Goal: Transaction & Acquisition: Purchase product/service

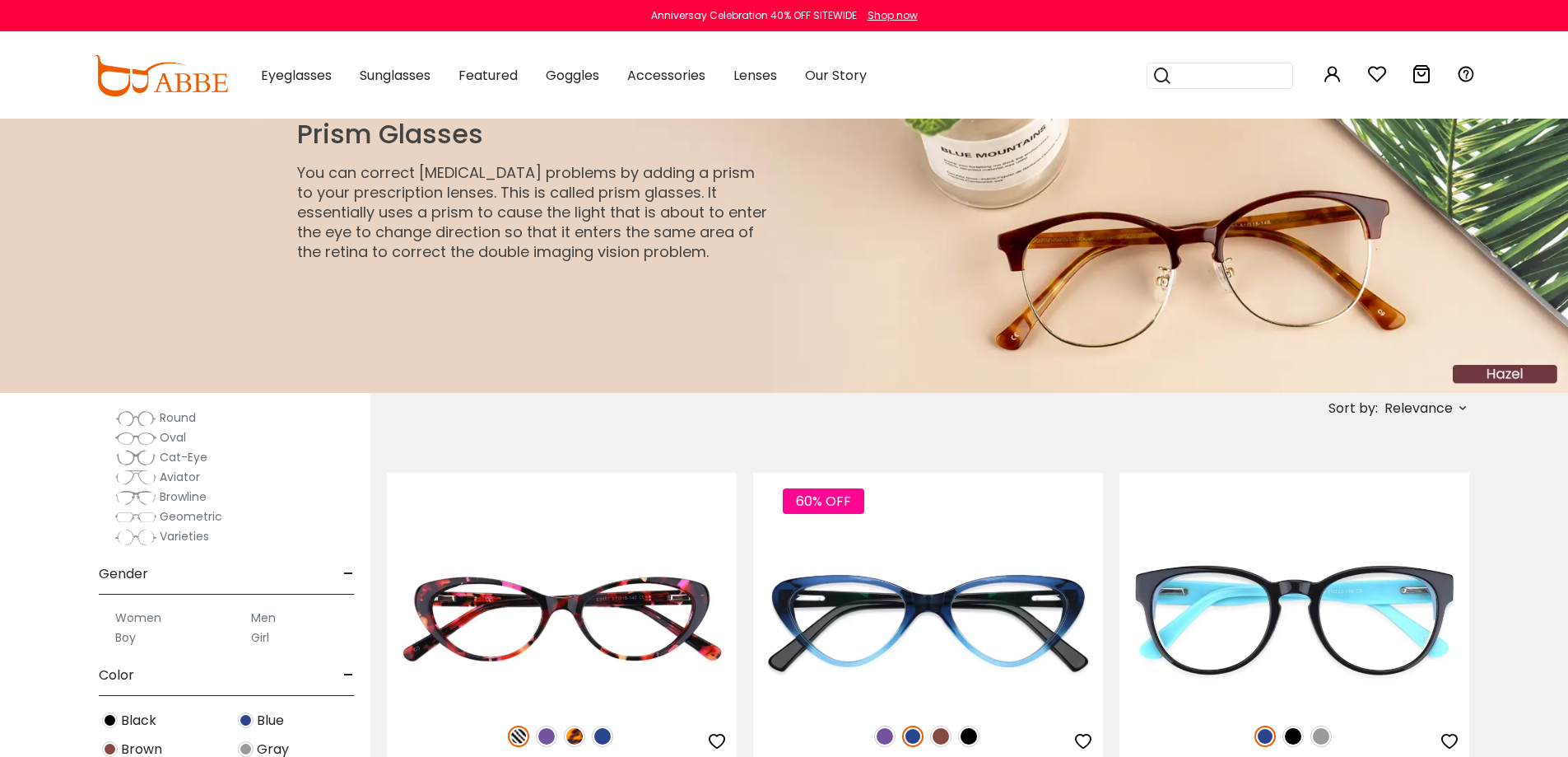
scroll to position [411, 0]
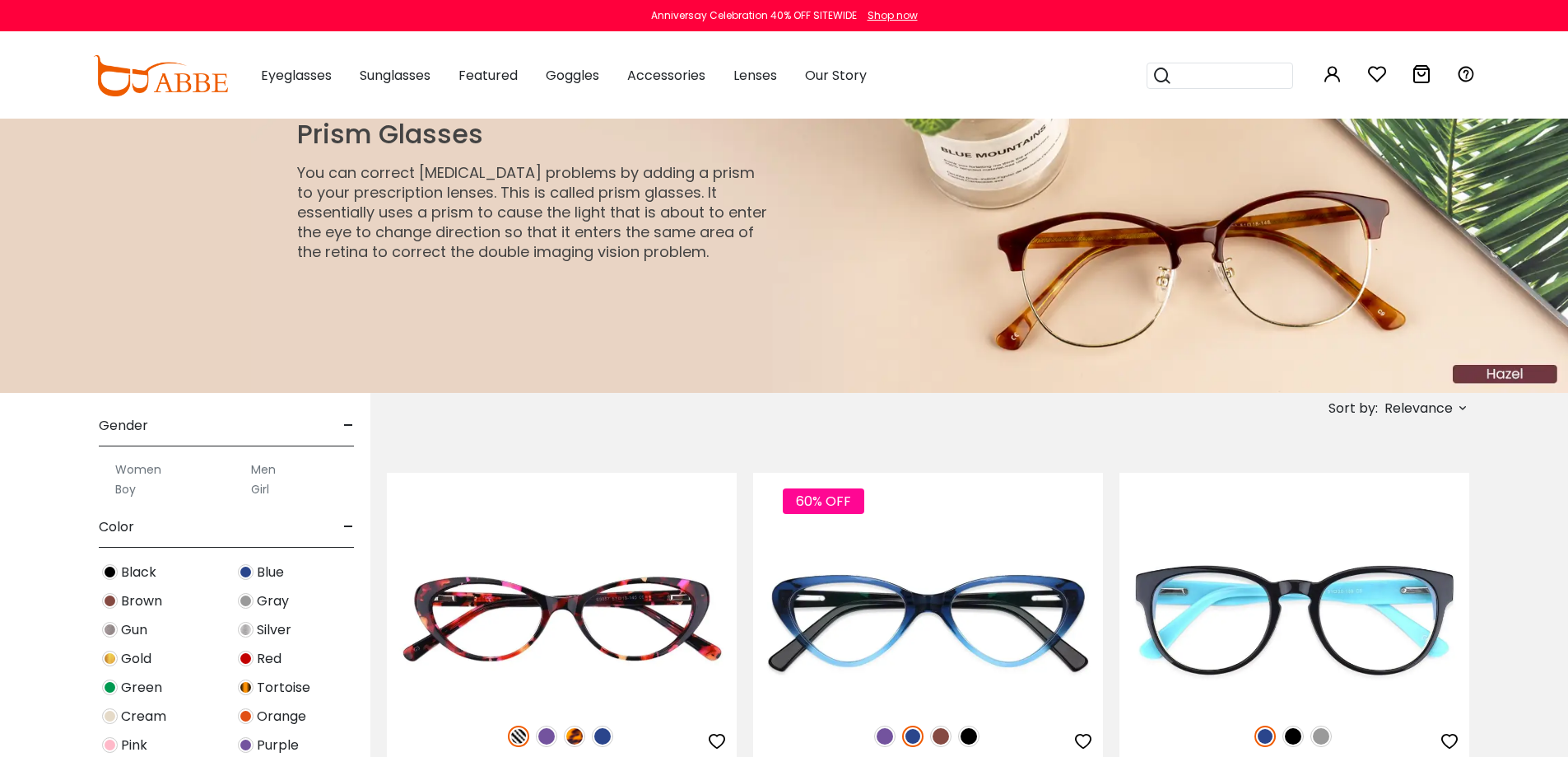
click at [273, 470] on label "Men" at bounding box center [264, 469] width 25 height 19
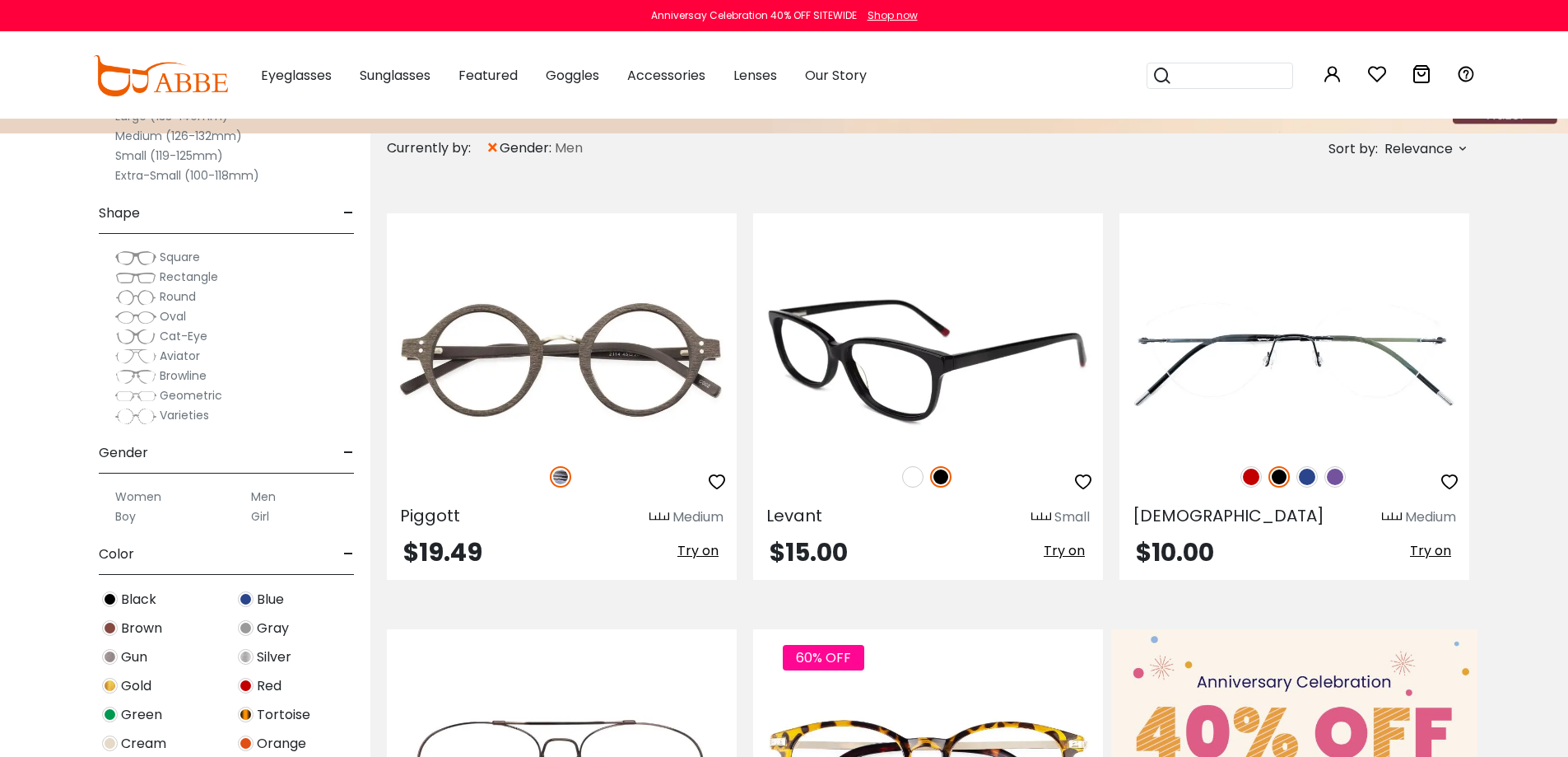
scroll to position [247, 0]
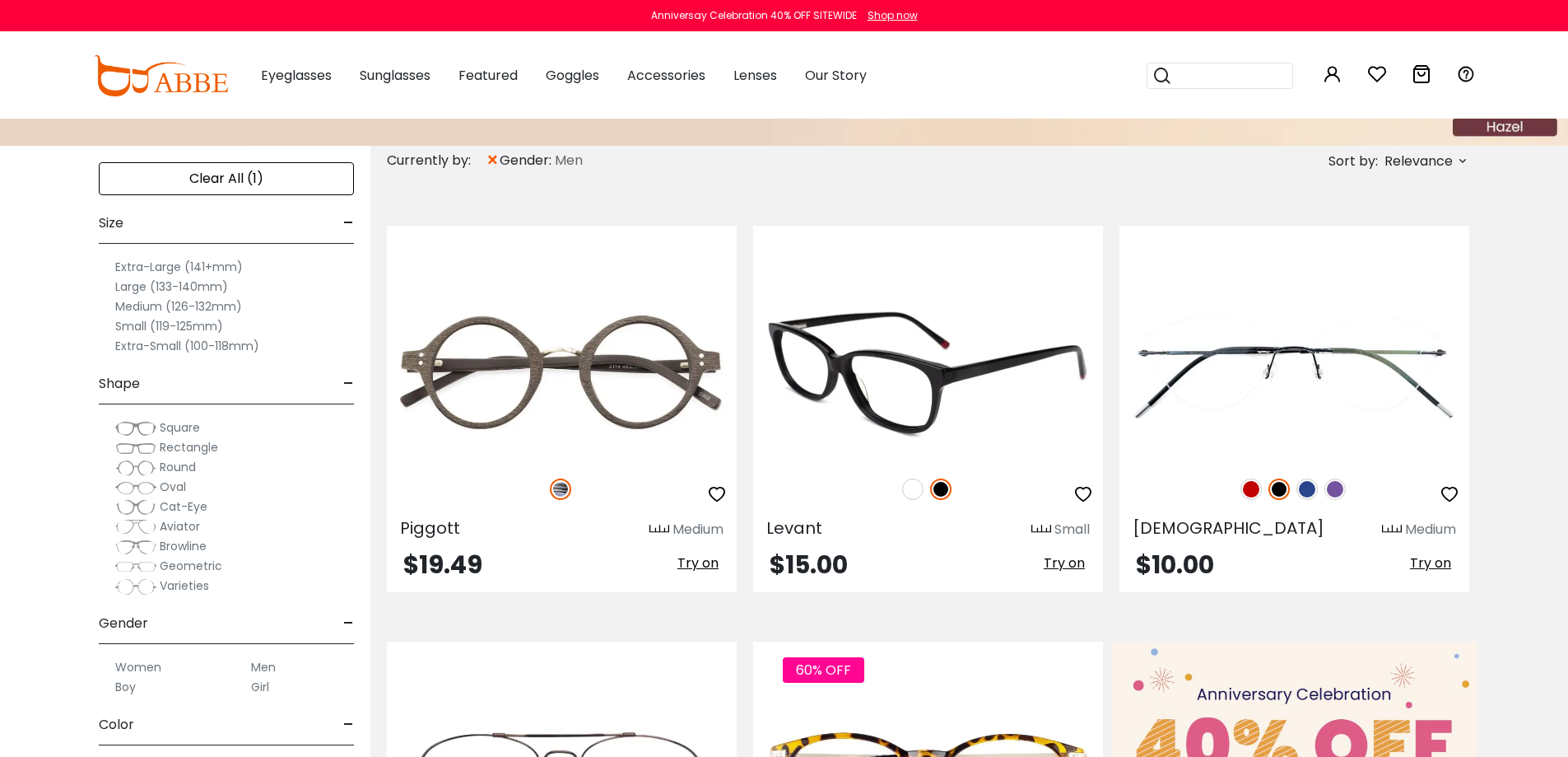
click at [899, 377] on img at bounding box center [928, 372] width 350 height 175
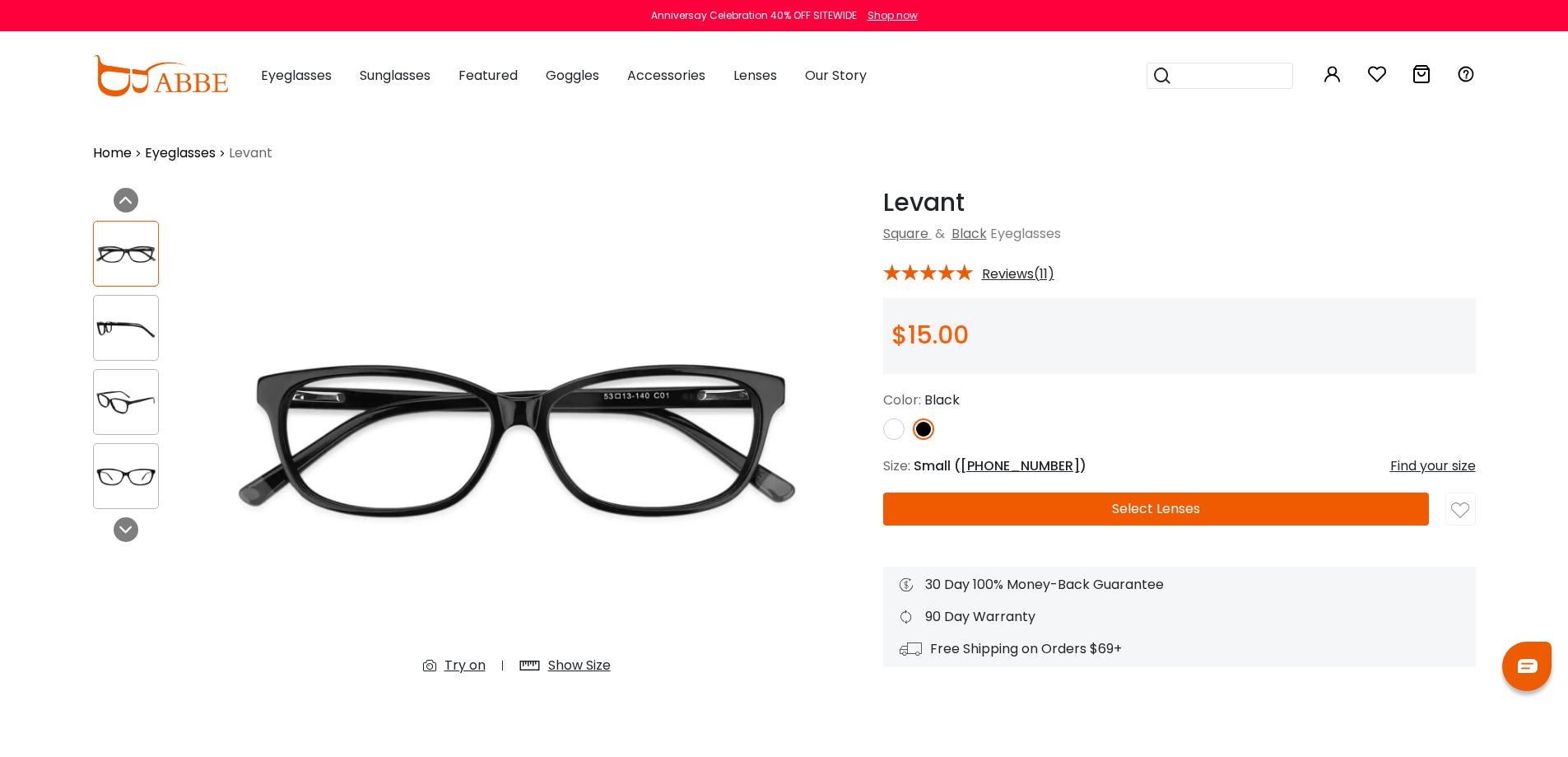
click at [1157, 513] on button "Select Lenses" at bounding box center [1156, 508] width 546 height 33
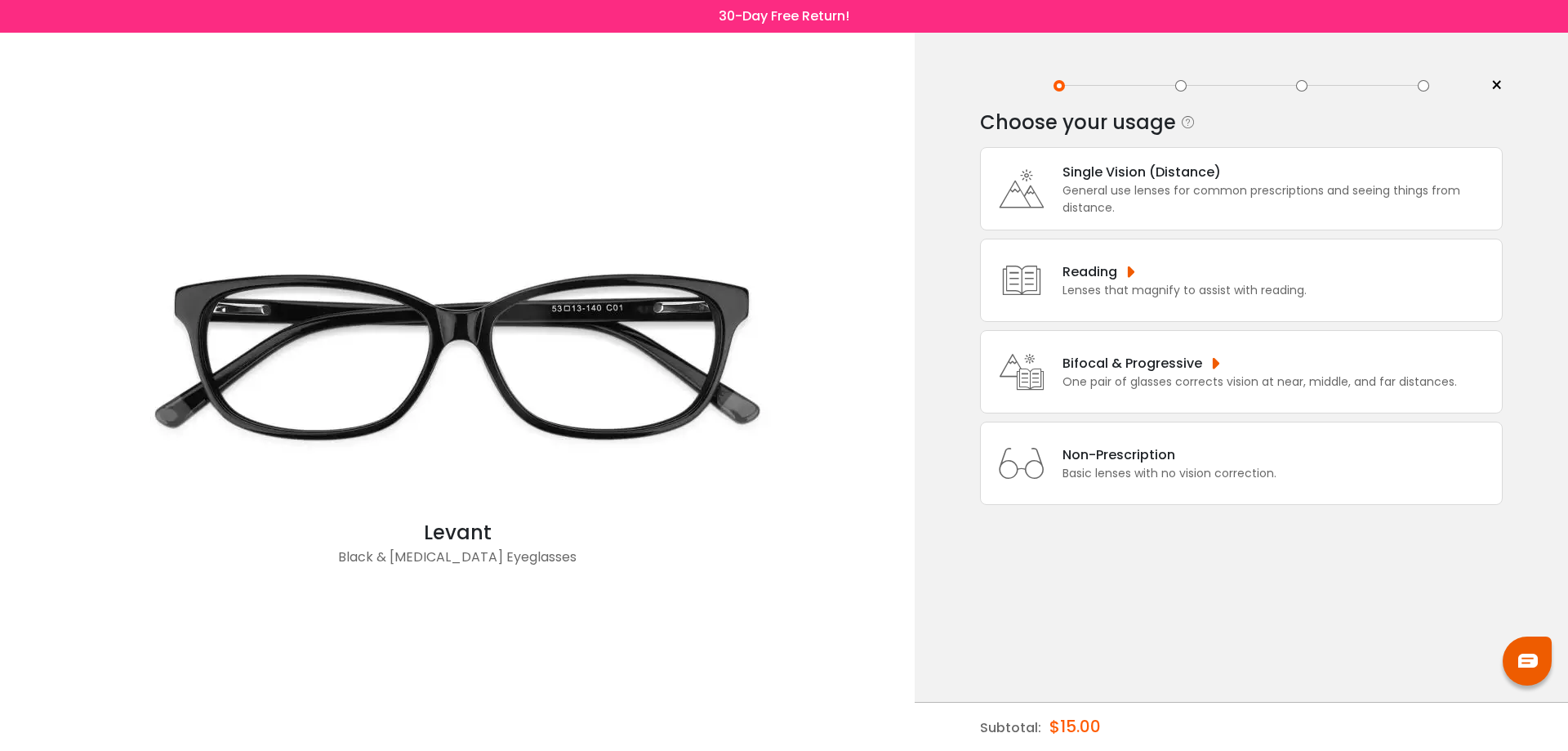
click at [1142, 212] on div "General use lenses for common prescriptions and seeing things from distance." at bounding box center [1278, 199] width 431 height 34
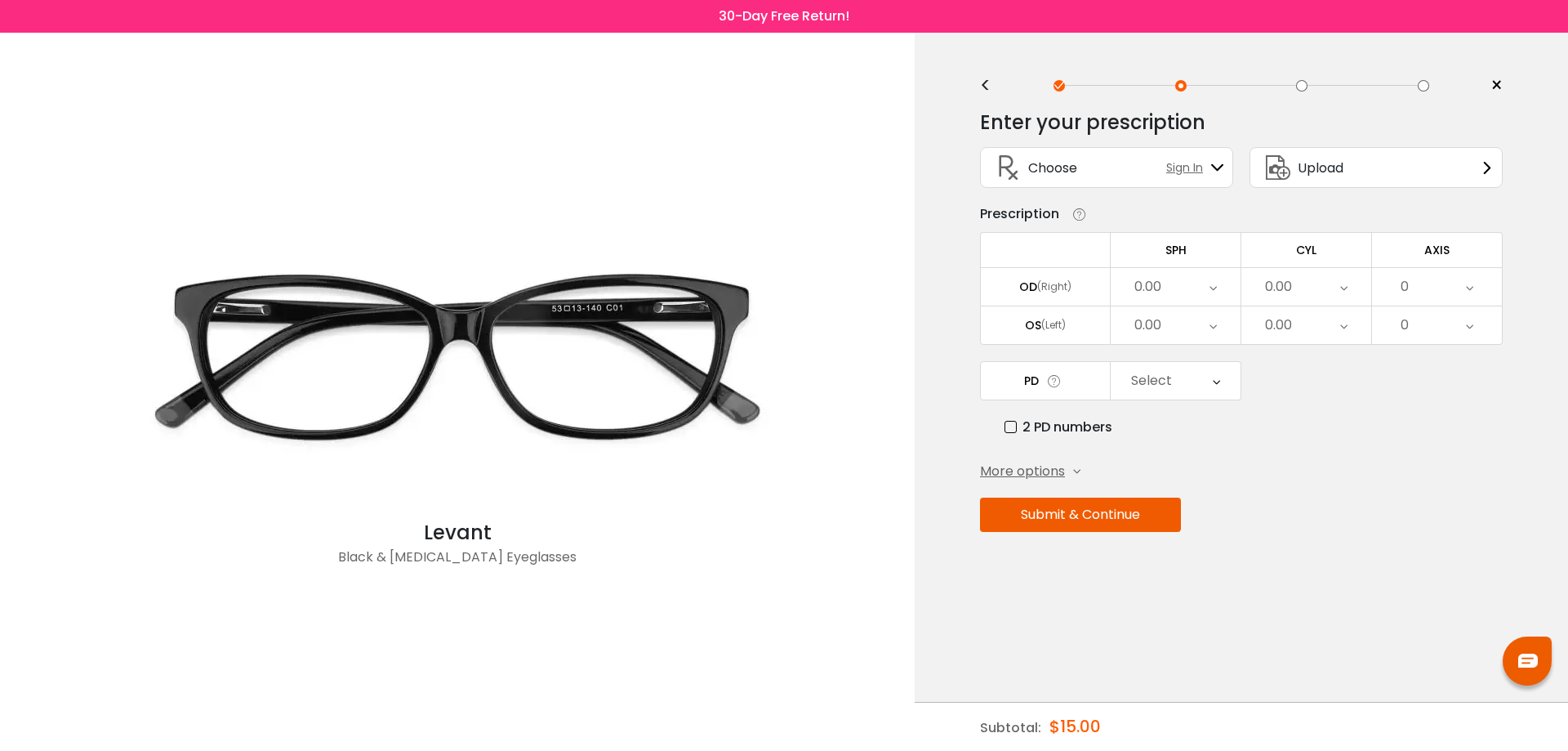
click at [1022, 469] on span "More options" at bounding box center [1022, 471] width 85 height 19
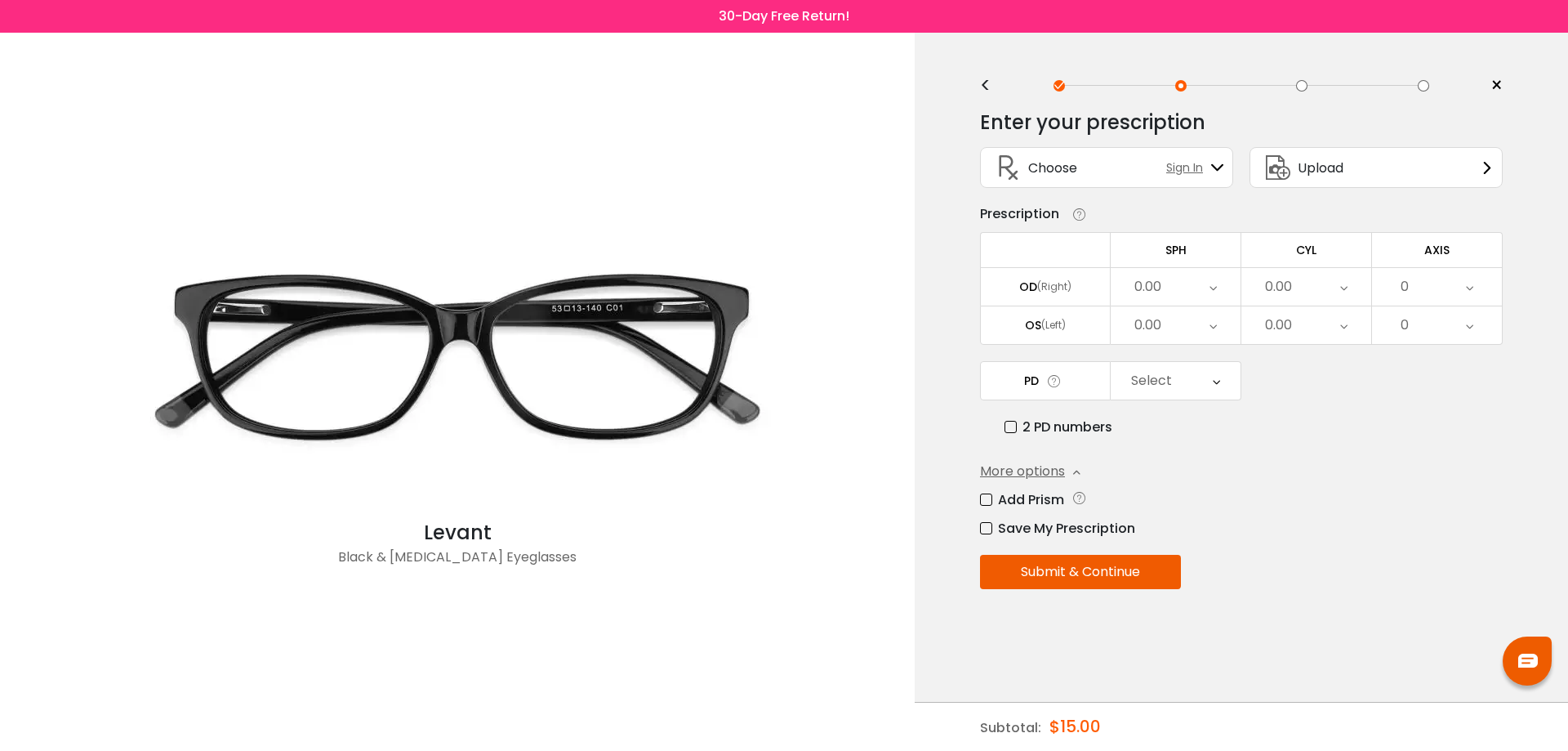
click at [989, 504] on label "Add Prism" at bounding box center [1022, 499] width 84 height 20
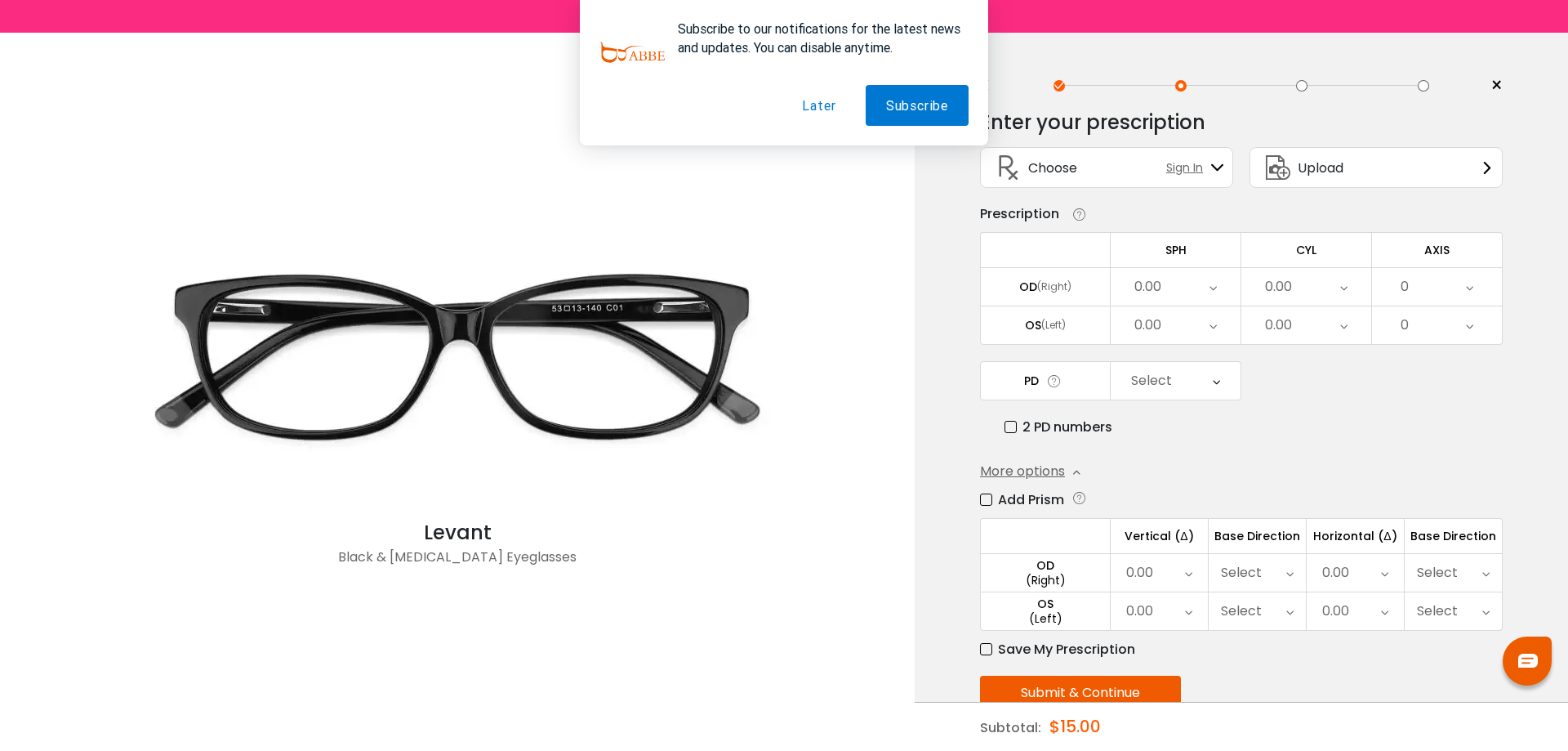
click at [1135, 572] on div "0.00" at bounding box center [1139, 572] width 27 height 32
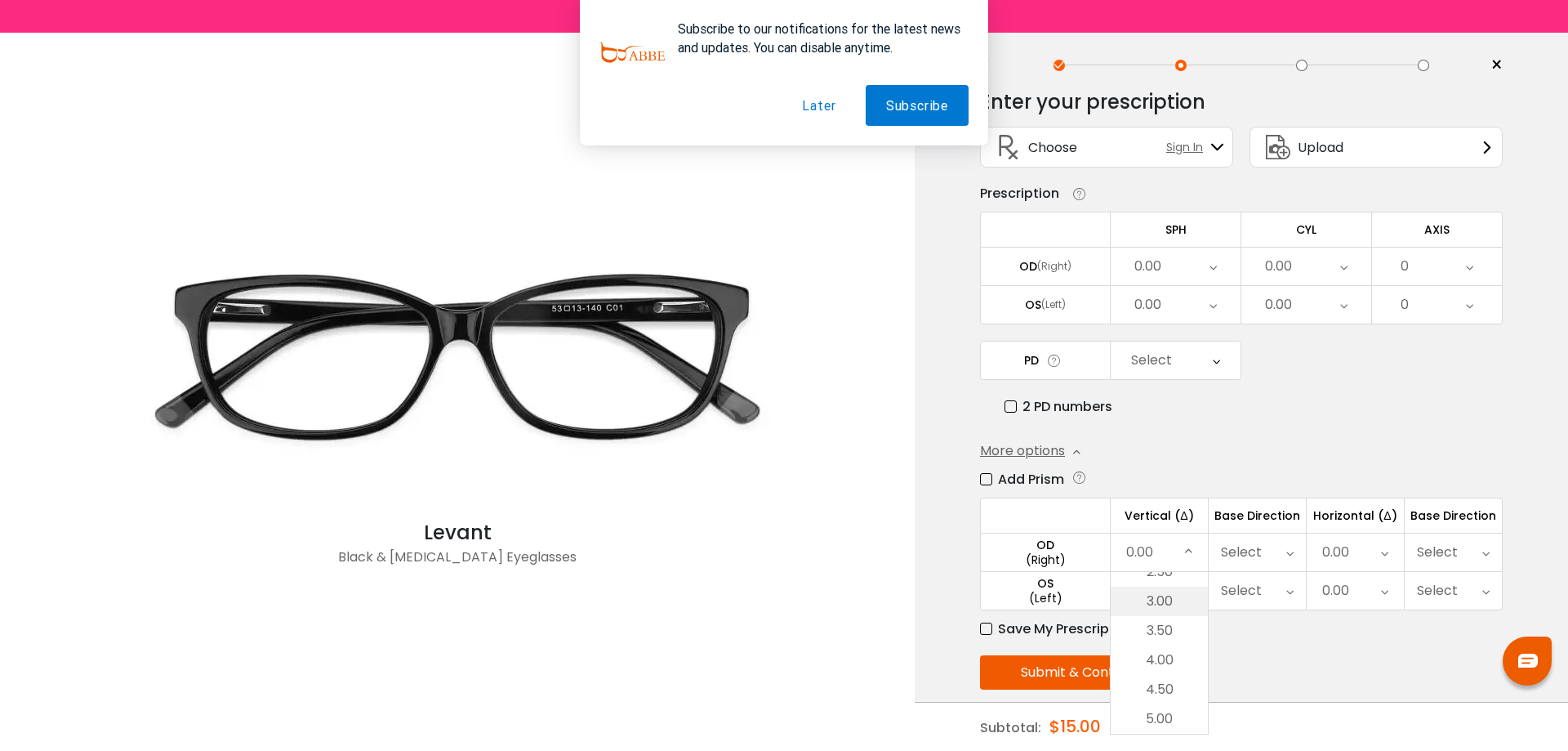
scroll to position [41, 0]
